Goal: Information Seeking & Learning: Learn about a topic

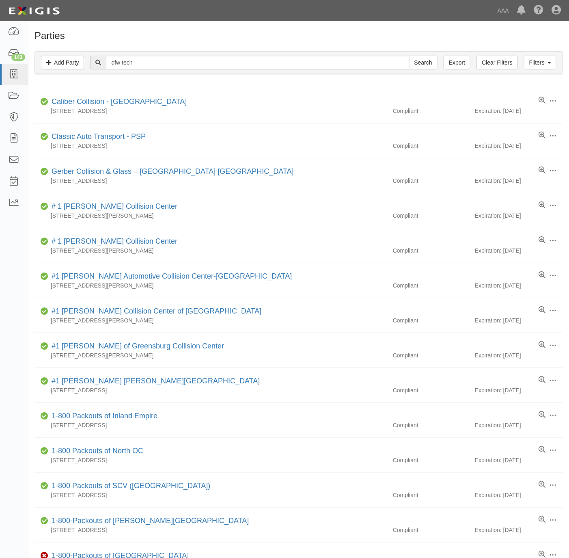
type input "dfw tech"
click at [409, 56] on input "Search" at bounding box center [423, 63] width 28 height 14
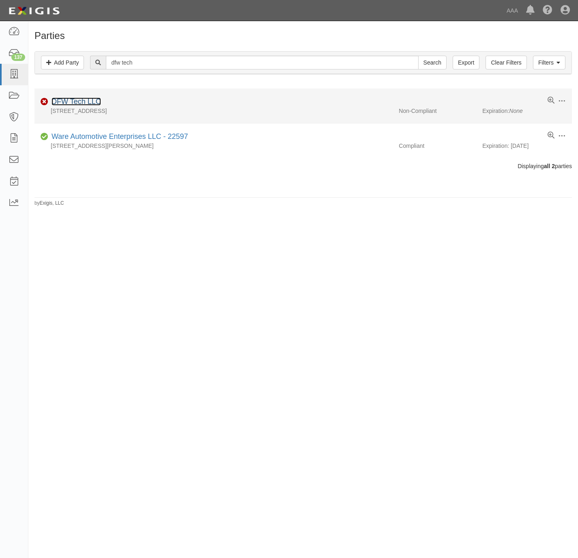
drag, startPoint x: 0, startPoint y: 0, endPoint x: 80, endPoint y: 100, distance: 128.5
click at [80, 100] on link "DFW Tech LLC" at bounding box center [77, 101] width 50 height 8
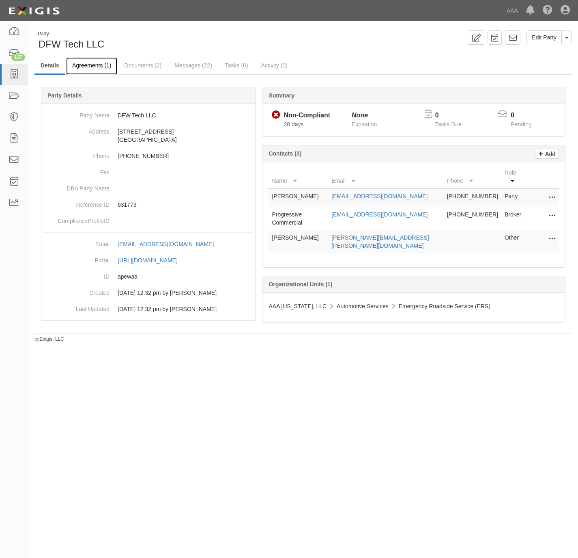
click at [75, 61] on link "Agreements (1)" at bounding box center [91, 65] width 51 height 17
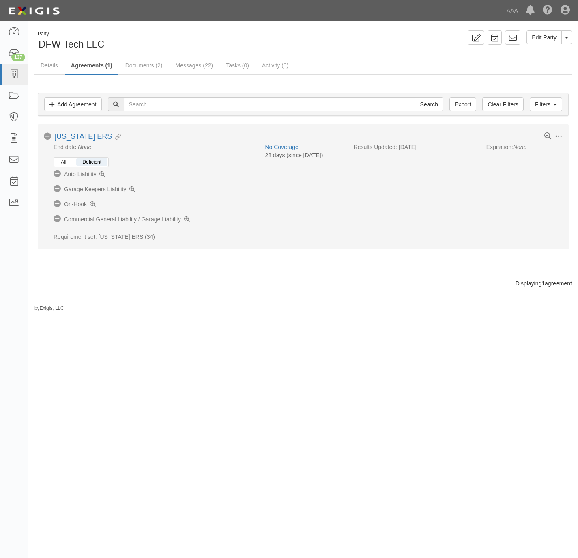
click at [60, 162] on button "All" at bounding box center [63, 161] width 17 height 7
click at [62, 162] on button "All" at bounding box center [63, 161] width 17 height 7
click at [94, 161] on button "Deficient" at bounding box center [91, 161] width 31 height 7
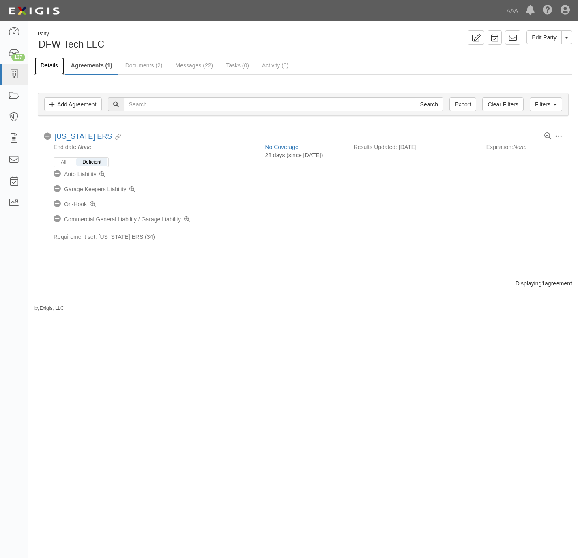
click at [47, 65] on link "Details" at bounding box center [49, 65] width 30 height 17
